Goal: Find specific page/section: Find specific page/section

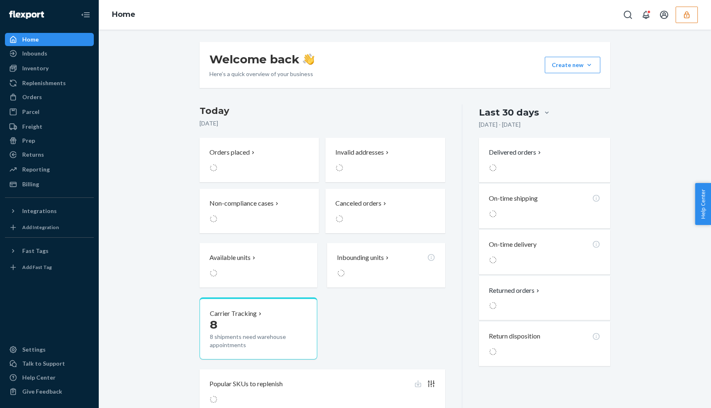
click at [683, 17] on icon "button" at bounding box center [686, 15] width 8 height 8
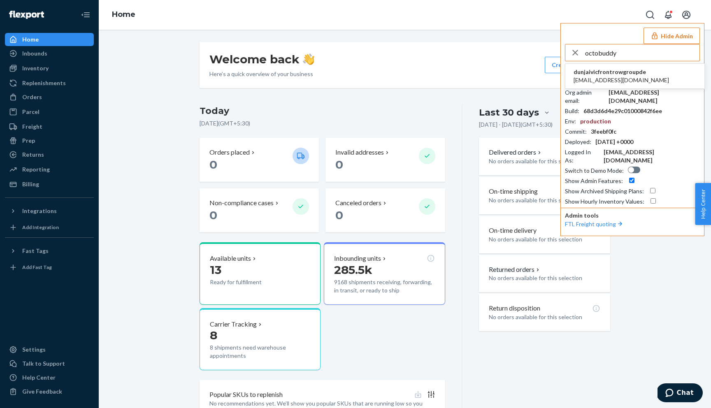
type input "octobuddy"
click at [665, 73] on li "dunjaivicfrontrowgroupde [EMAIL_ADDRESS][DOMAIN_NAME]" at bounding box center [634, 76] width 139 height 25
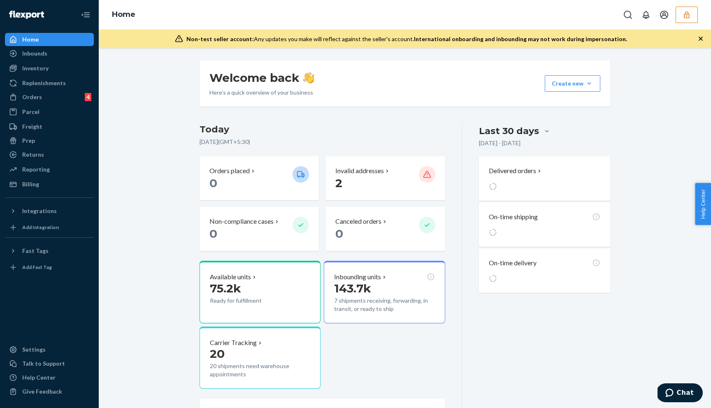
click at [688, 15] on icon "button" at bounding box center [686, 15] width 8 height 8
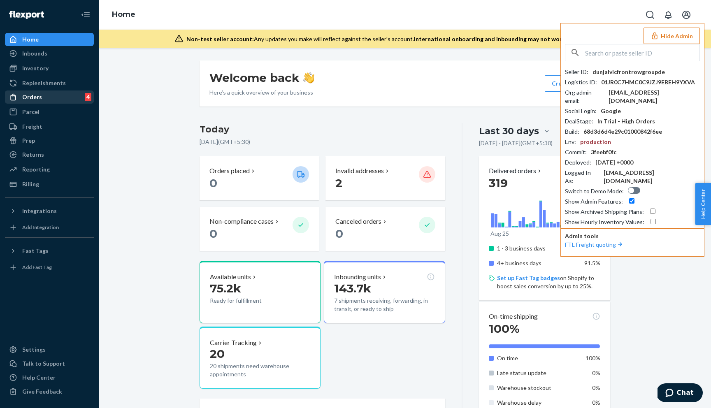
click at [83, 100] on div "Orders 4" at bounding box center [49, 97] width 87 height 12
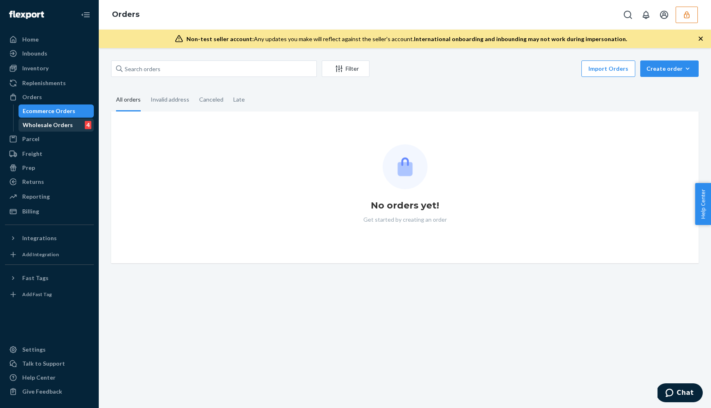
click at [58, 122] on div "Wholesale Orders" at bounding box center [48, 125] width 50 height 8
